Goal: Transaction & Acquisition: Purchase product/service

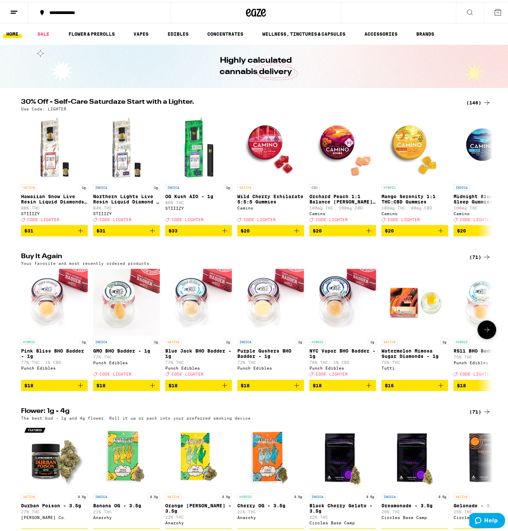
drag, startPoint x: 154, startPoint y: 392, endPoint x: 162, endPoint y: 393, distance: 7.4
click at [154, 389] on button "$18" at bounding box center [126, 383] width 67 height 11
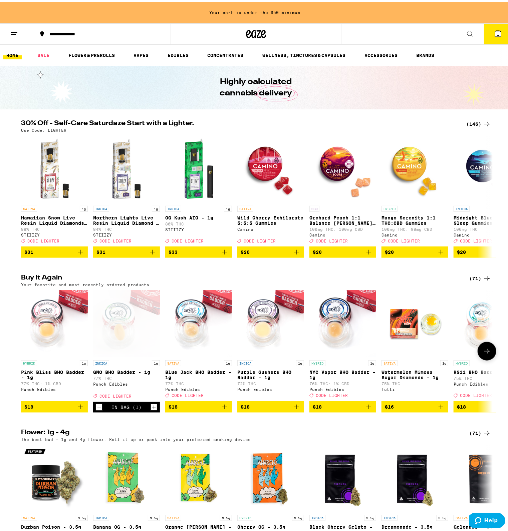
click at [222, 409] on icon "Add to bag" at bounding box center [224, 405] width 8 height 8
click at [366, 407] on icon "Add to bag" at bounding box center [368, 405] width 5 height 5
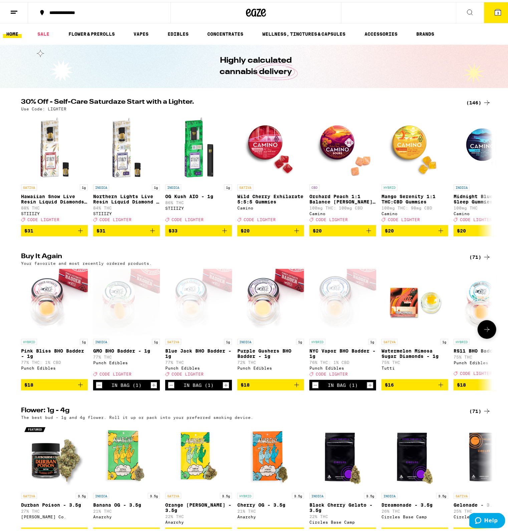
click at [488, 337] on button at bounding box center [486, 327] width 19 height 19
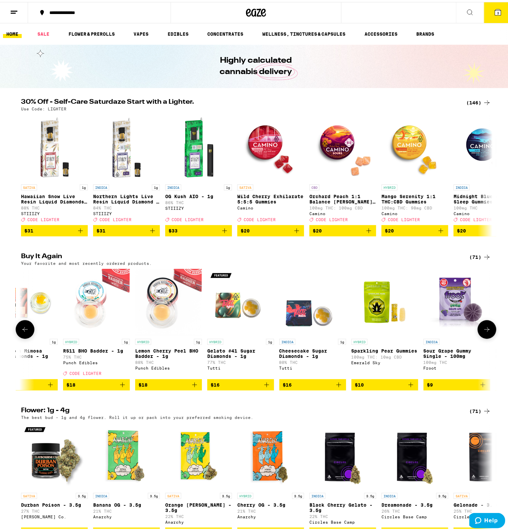
scroll to position [0, 397]
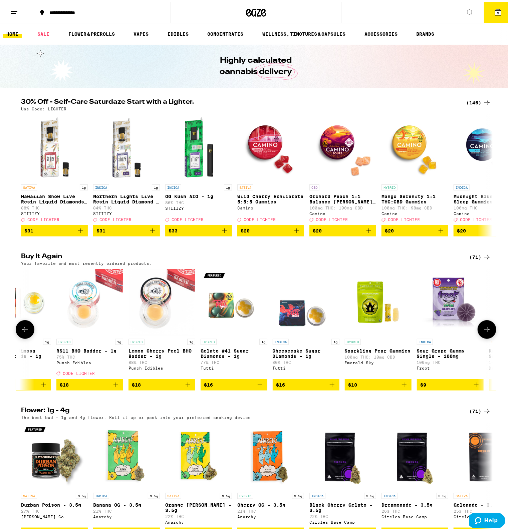
click at [113, 385] on icon "Add to bag" at bounding box center [115, 383] width 5 height 5
click at [114, 387] on icon "Increment" at bounding box center [117, 383] width 6 height 8
click at [27, 331] on icon at bounding box center [25, 327] width 8 height 8
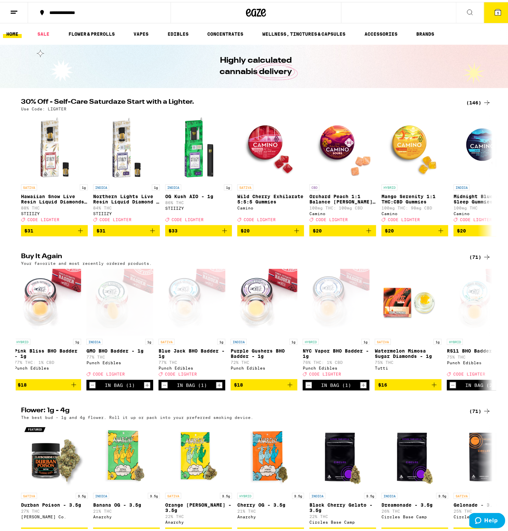
scroll to position [0, 0]
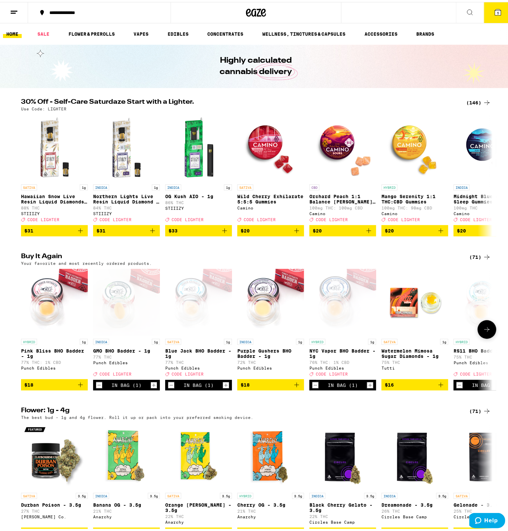
click at [367, 387] on icon "Increment" at bounding box center [370, 383] width 6 height 8
click at [224, 387] on icon "Increment" at bounding box center [226, 383] width 6 height 8
click at [151, 387] on icon "Increment" at bounding box center [154, 383] width 6 height 8
click at [500, 6] on button "8" at bounding box center [498, 10] width 28 height 21
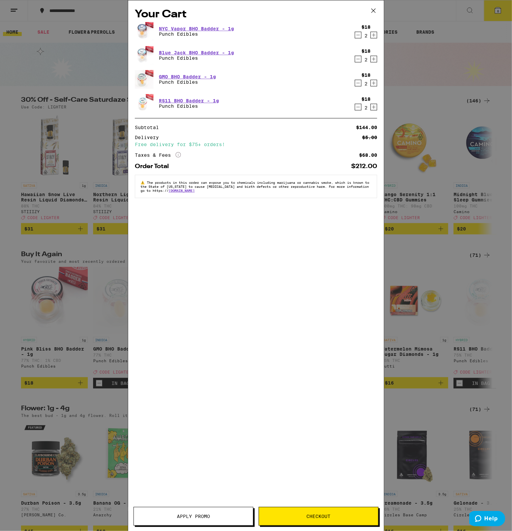
click at [206, 510] on button "Apply Promo" at bounding box center [193, 516] width 120 height 19
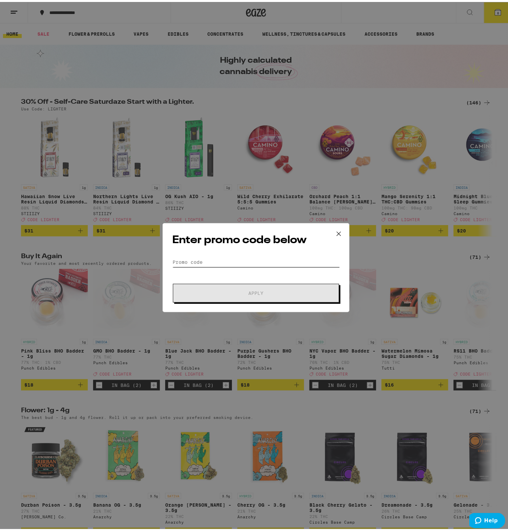
click at [210, 259] on input "Promo Code" at bounding box center [255, 260] width 167 height 10
type input "lighter"
click at [173, 282] on button "Apply" at bounding box center [256, 291] width 166 height 19
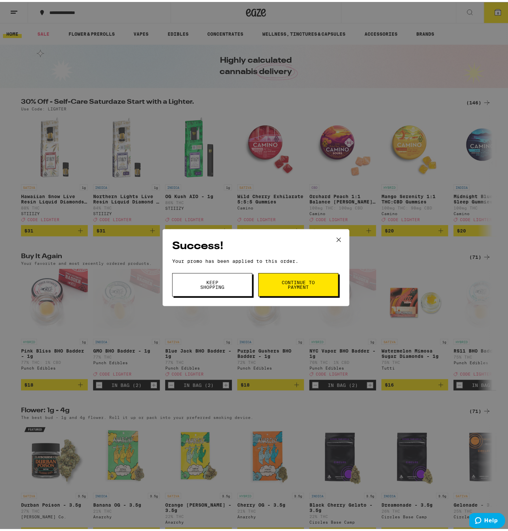
click at [304, 279] on span "Continue to payment" at bounding box center [298, 282] width 34 height 9
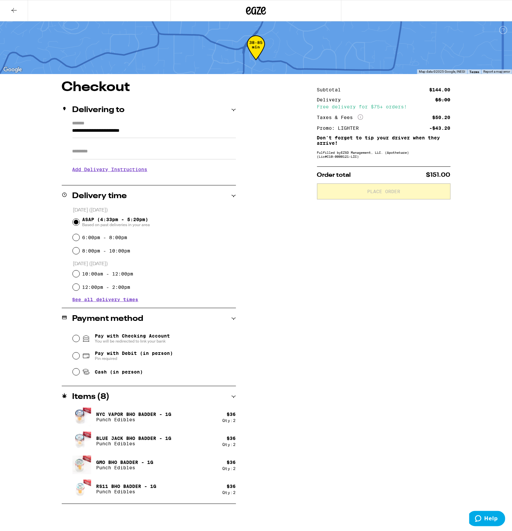
click at [104, 352] on span "Pay with Debit (in person)" at bounding box center [134, 352] width 78 height 5
click at [79, 352] on input "Pay with Debit (in person) Pin required" at bounding box center [76, 355] width 7 height 7
radio input "true"
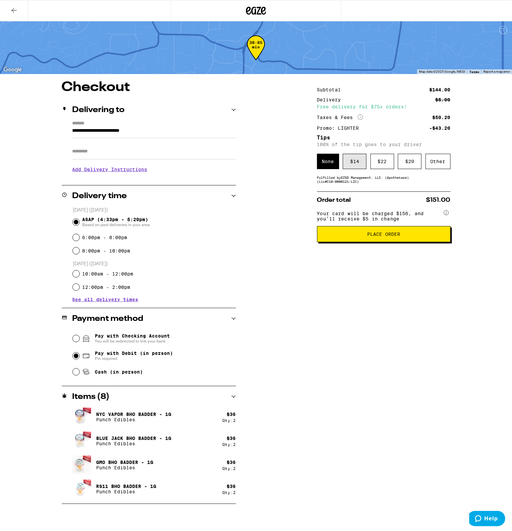
click at [351, 165] on div "$ 14" at bounding box center [354, 161] width 24 height 15
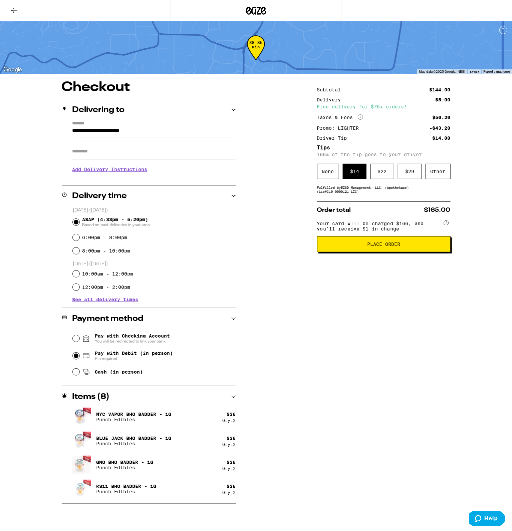
click at [446, 236] on div "Your card will be charged $166, and you’ll receive $1 in change" at bounding box center [383, 227] width 133 height 18
click at [435, 252] on button "Place Order" at bounding box center [383, 244] width 133 height 16
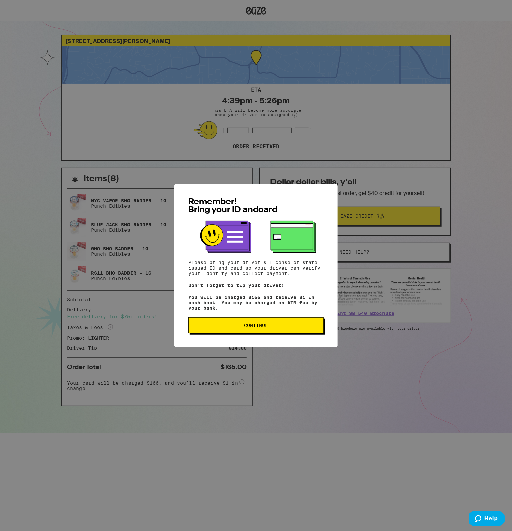
click at [314, 321] on button "Continue" at bounding box center [255, 325] width 135 height 16
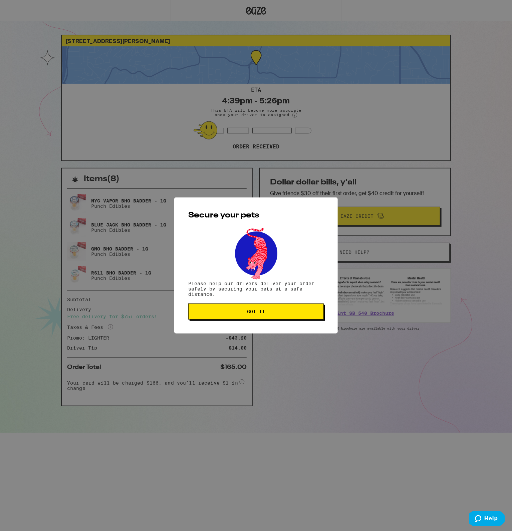
click at [297, 316] on button "Got it" at bounding box center [255, 311] width 135 height 16
